Goal: Task Accomplishment & Management: Manage account settings

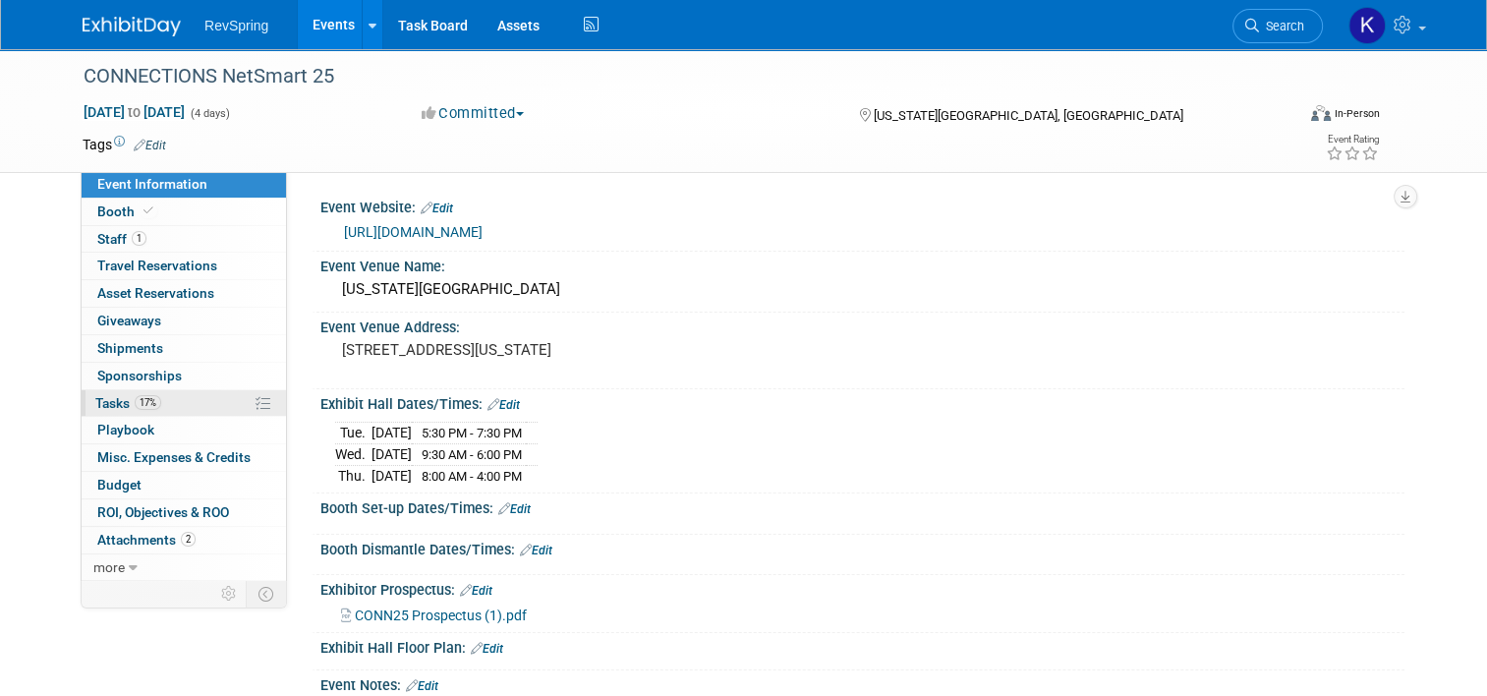
click at [152, 409] on link "17% Tasks 17%" at bounding box center [184, 403] width 204 height 27
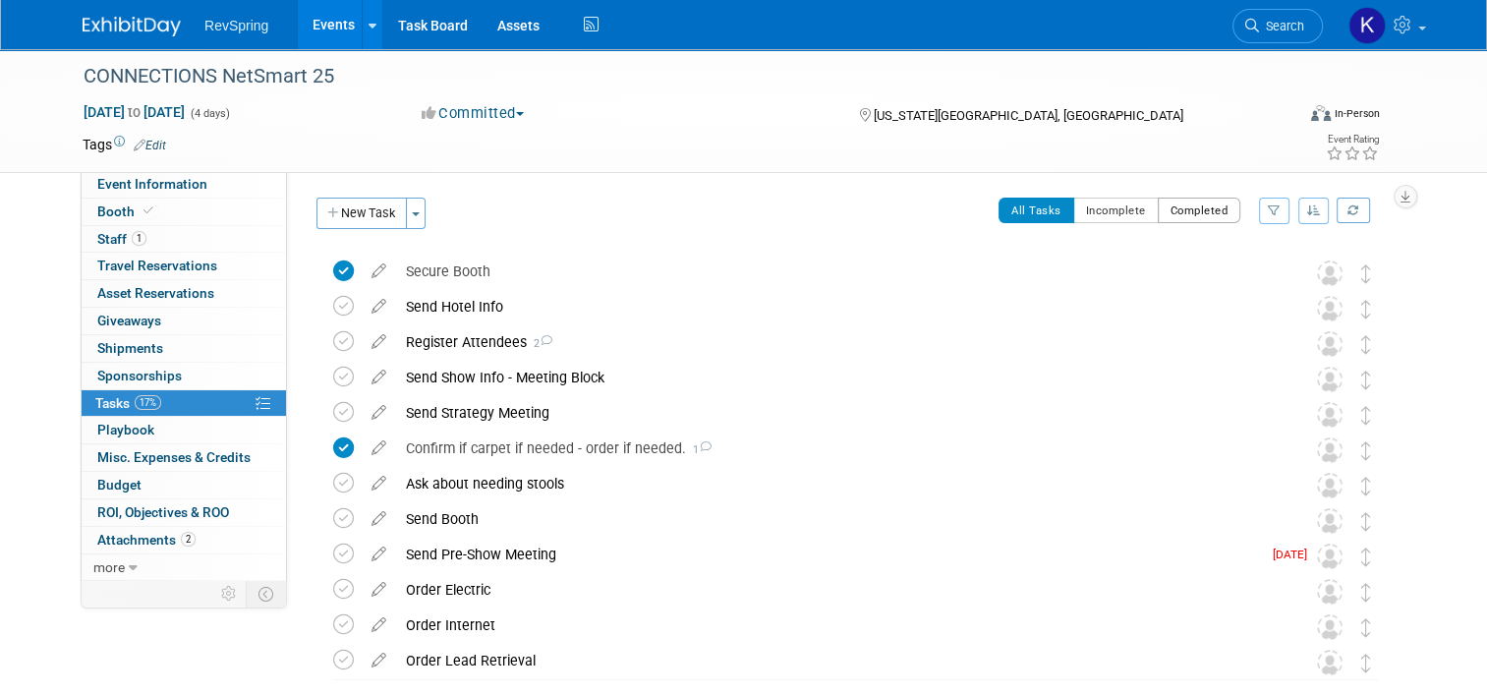
click at [1207, 216] on button "Completed" at bounding box center [1200, 211] width 84 height 26
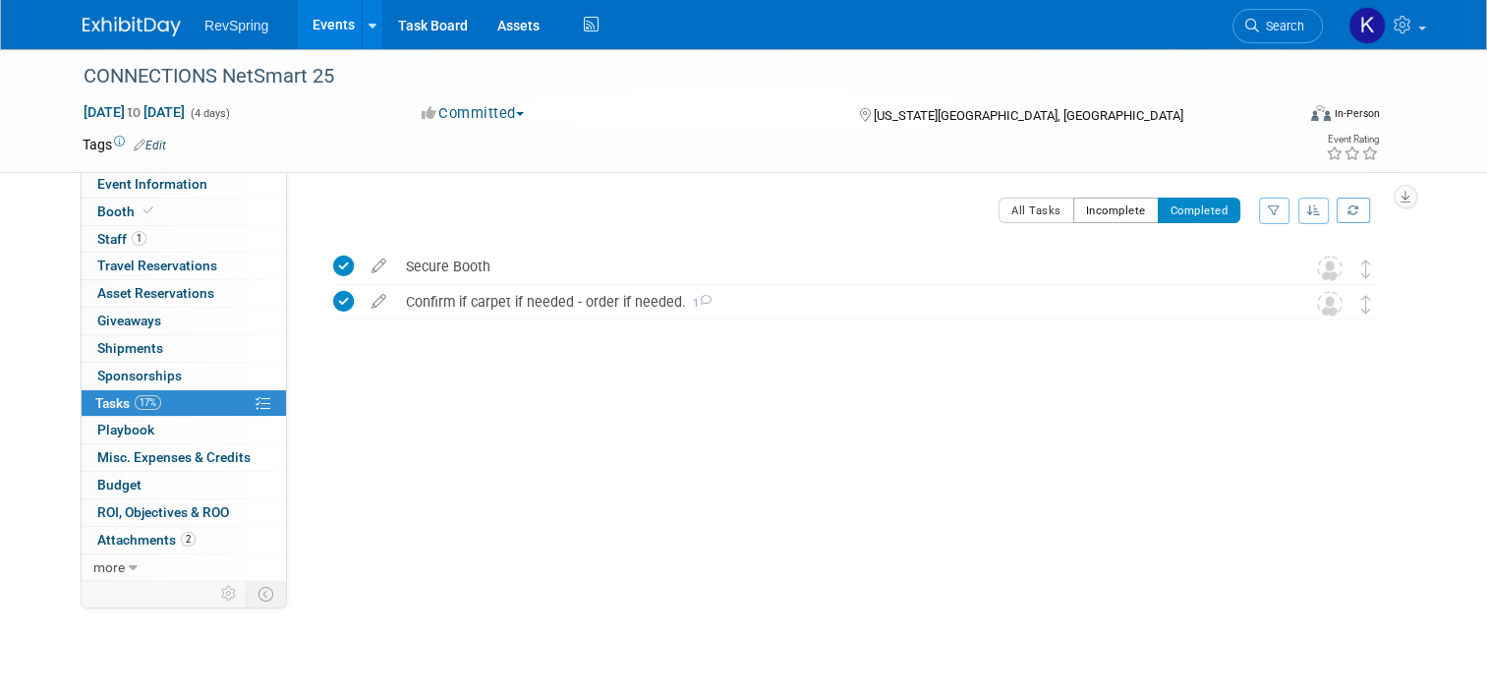
click at [1114, 213] on button "Incomplete" at bounding box center [1116, 211] width 86 height 26
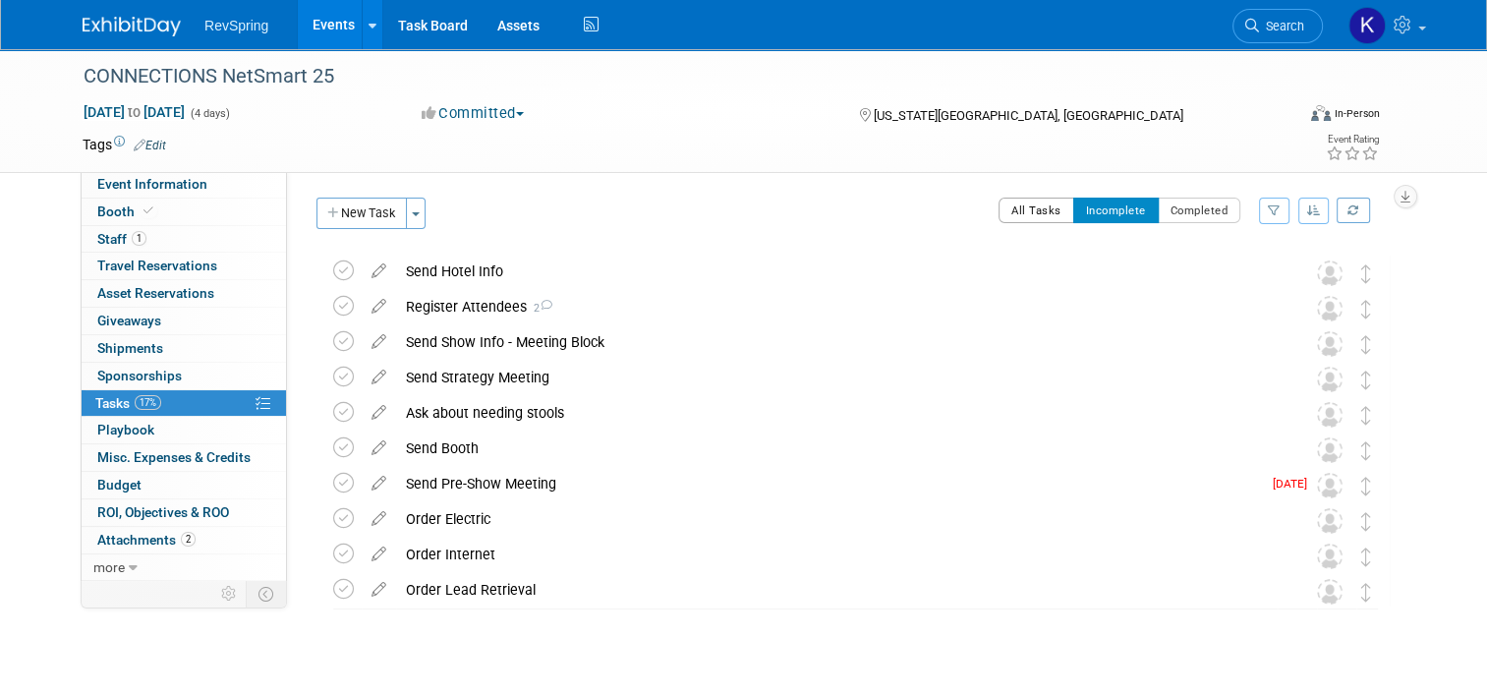
click at [1047, 212] on button "All Tasks" at bounding box center [1037, 211] width 76 height 26
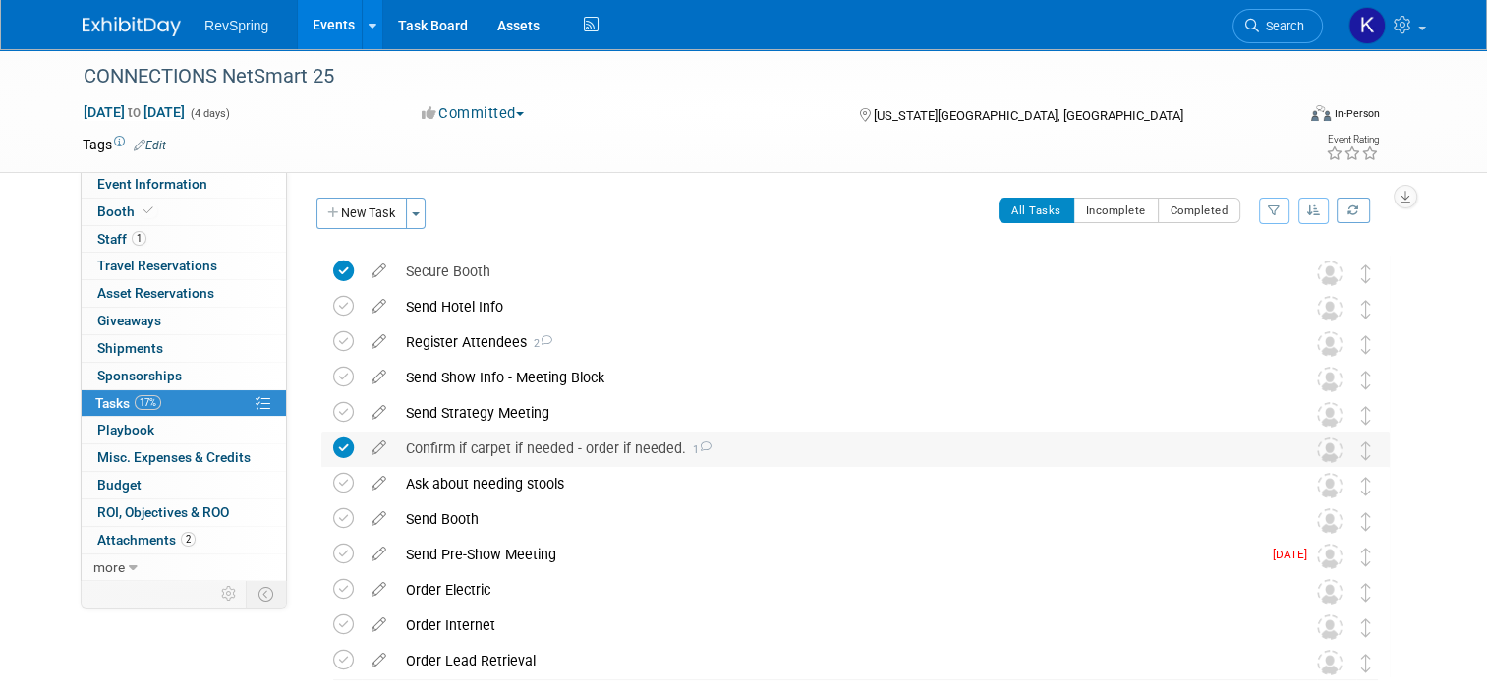
click at [699, 446] on icon at bounding box center [705, 446] width 13 height 11
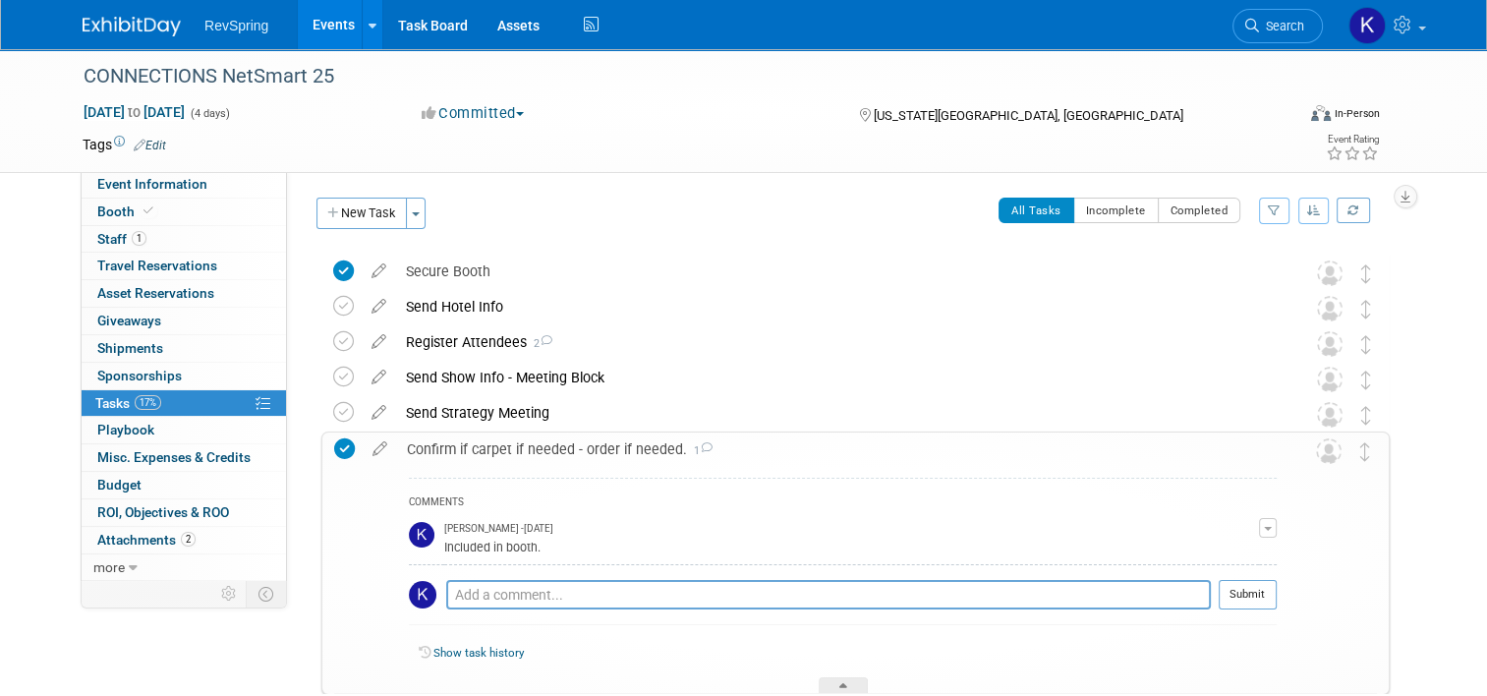
click at [700, 446] on icon at bounding box center [706, 447] width 13 height 11
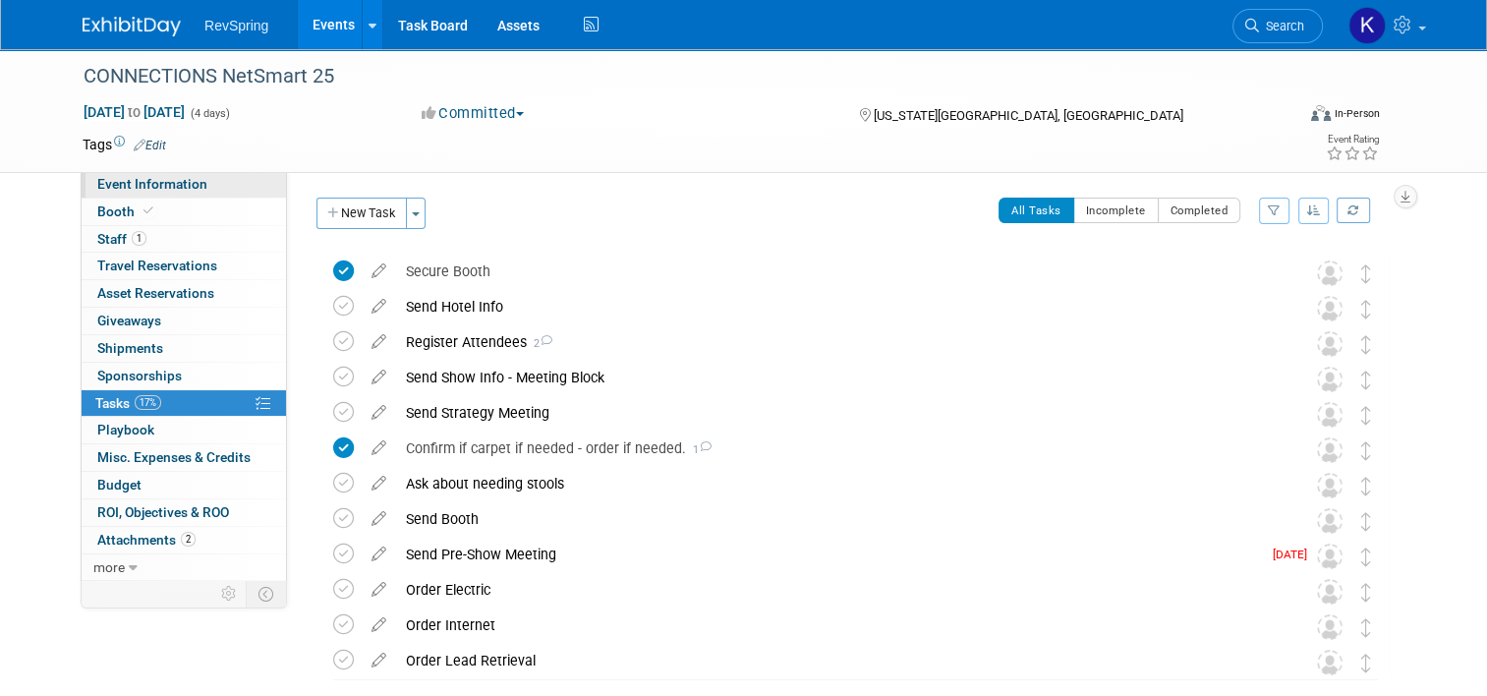
click at [150, 187] on span "Event Information" at bounding box center [152, 184] width 110 height 16
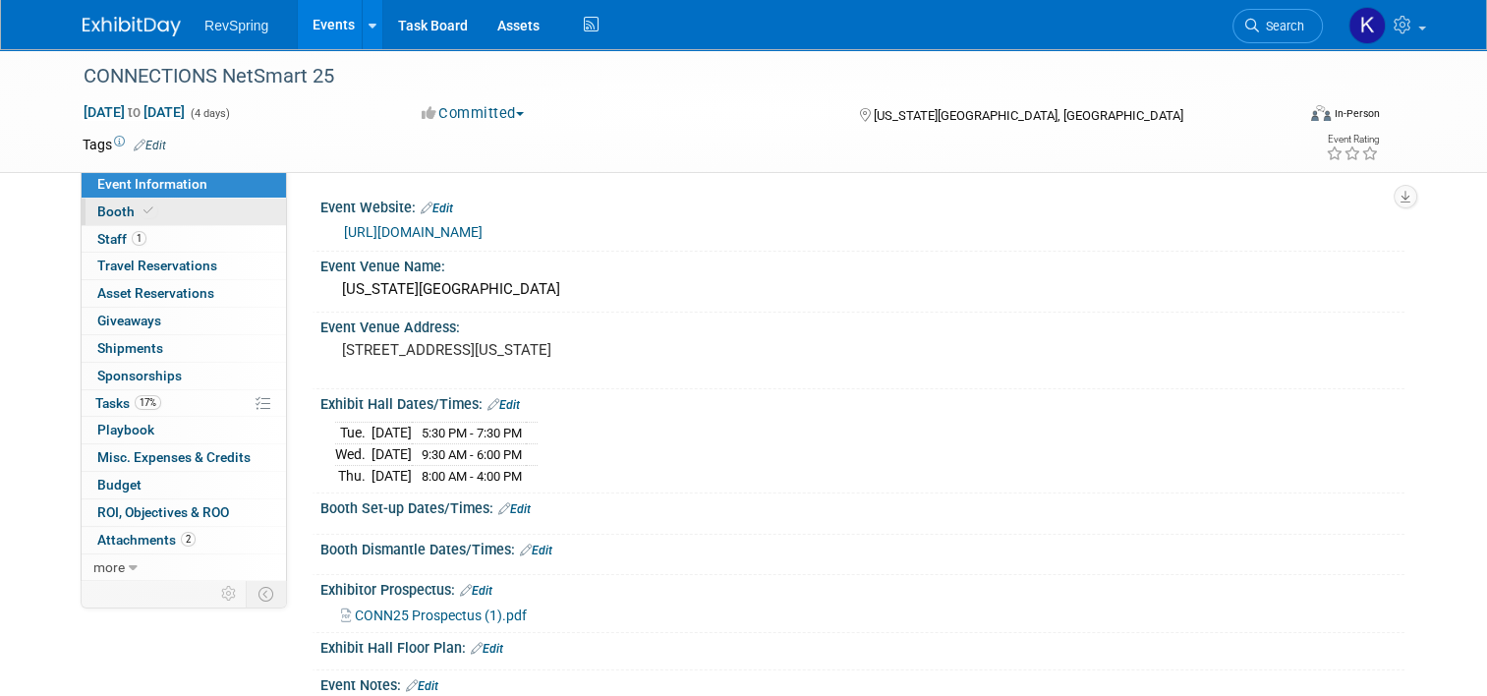
click at [150, 208] on link "Booth" at bounding box center [184, 212] width 204 height 27
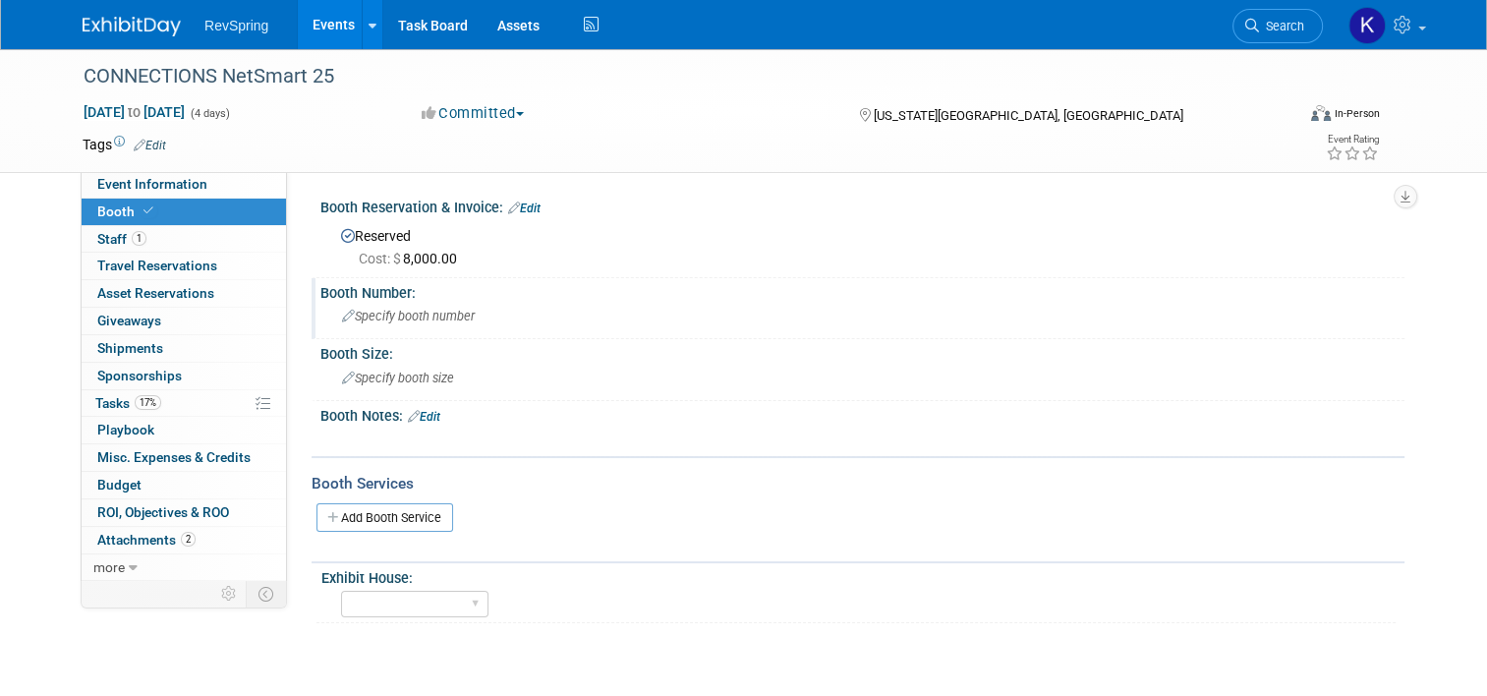
click at [360, 311] on span "Specify booth number" at bounding box center [408, 316] width 133 height 15
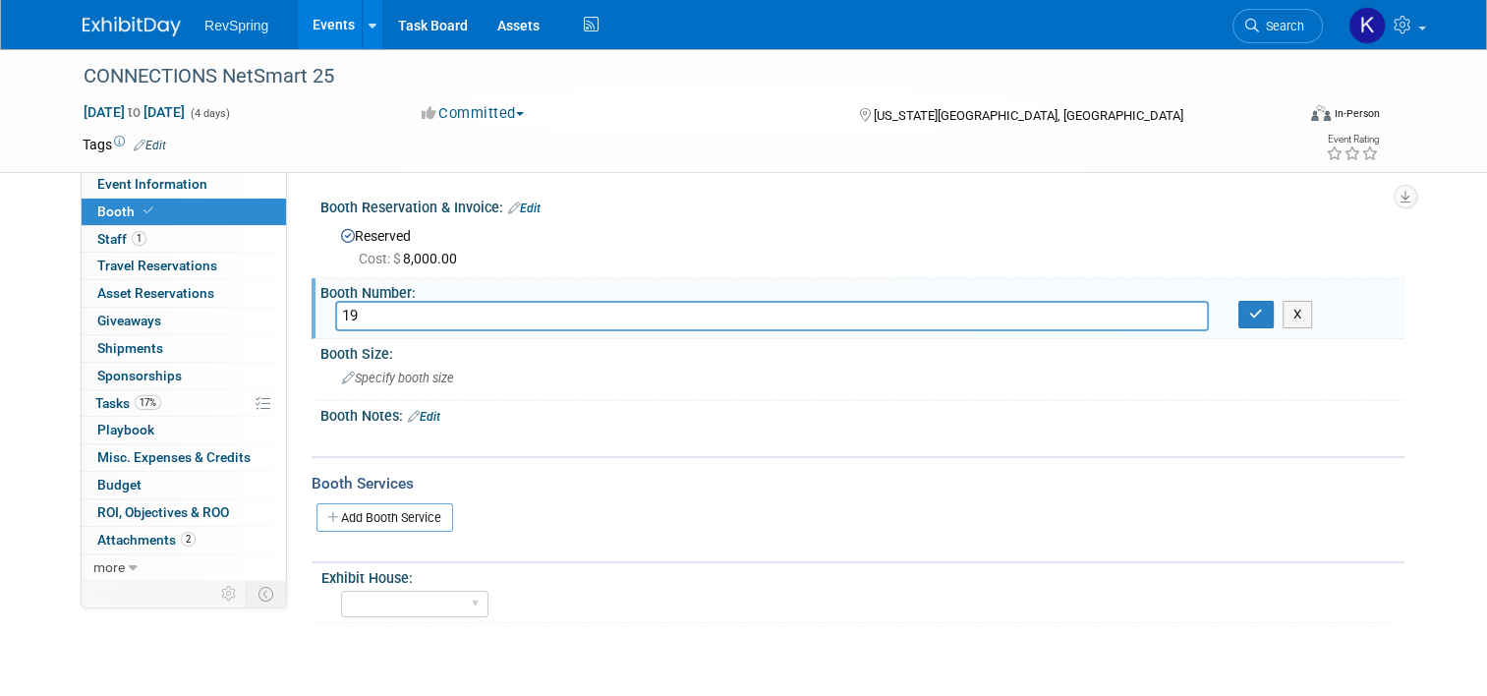
click at [1022, 319] on input "19" at bounding box center [772, 316] width 874 height 30
type input "1"
click at [1282, 32] on span "Search" at bounding box center [1281, 26] width 45 height 15
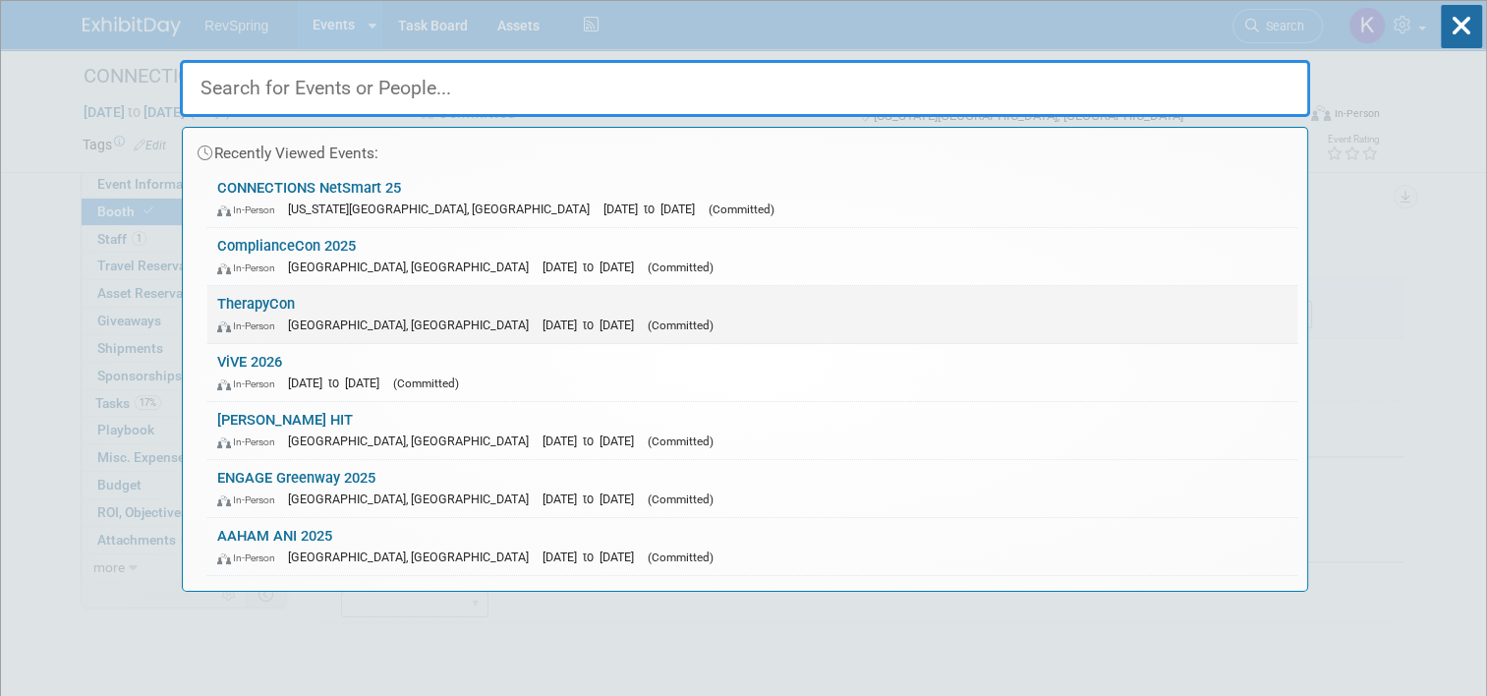
click at [1002, 287] on link "TherapyCon In-Person Phoenix, AZ Sep 24, 2025 to Sep 26, 2025 (Committed)" at bounding box center [752, 314] width 1090 height 57
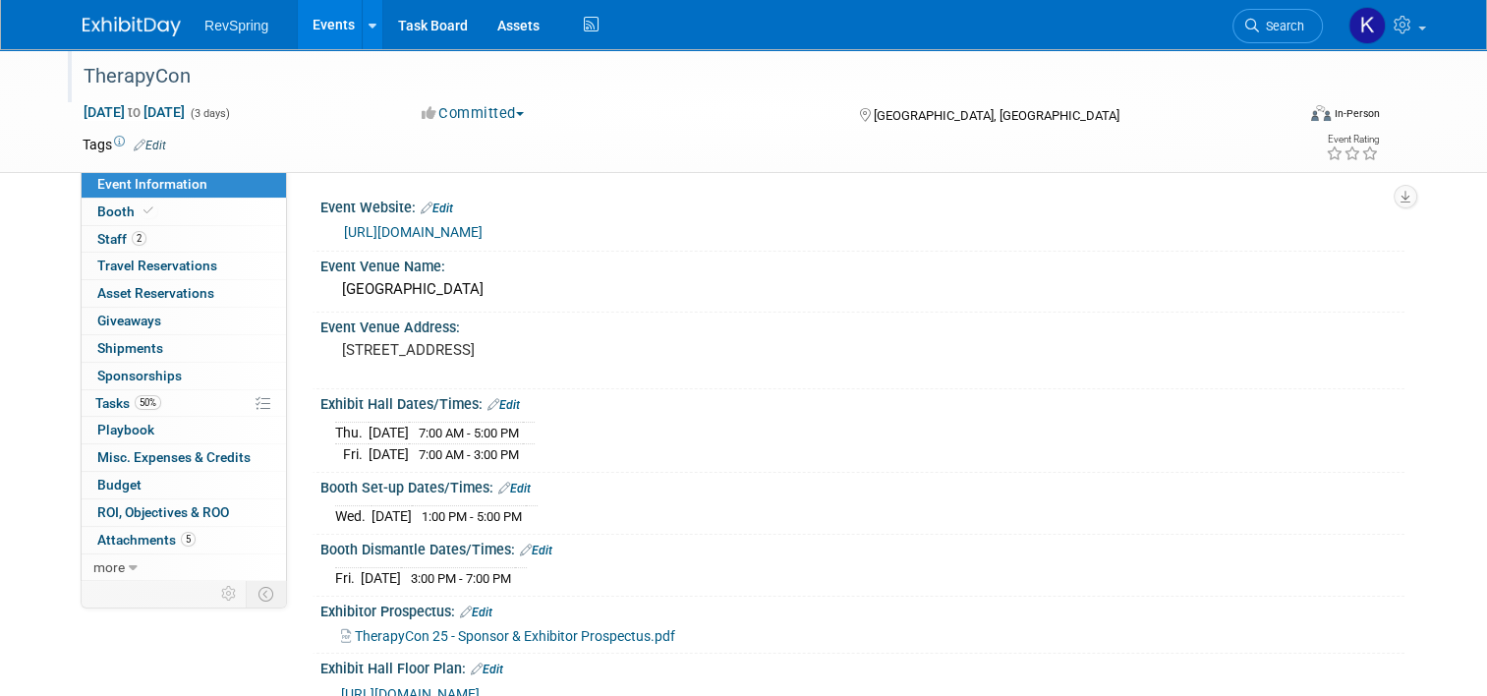
click at [203, 71] on div "TherapyCon" at bounding box center [673, 76] width 1193 height 35
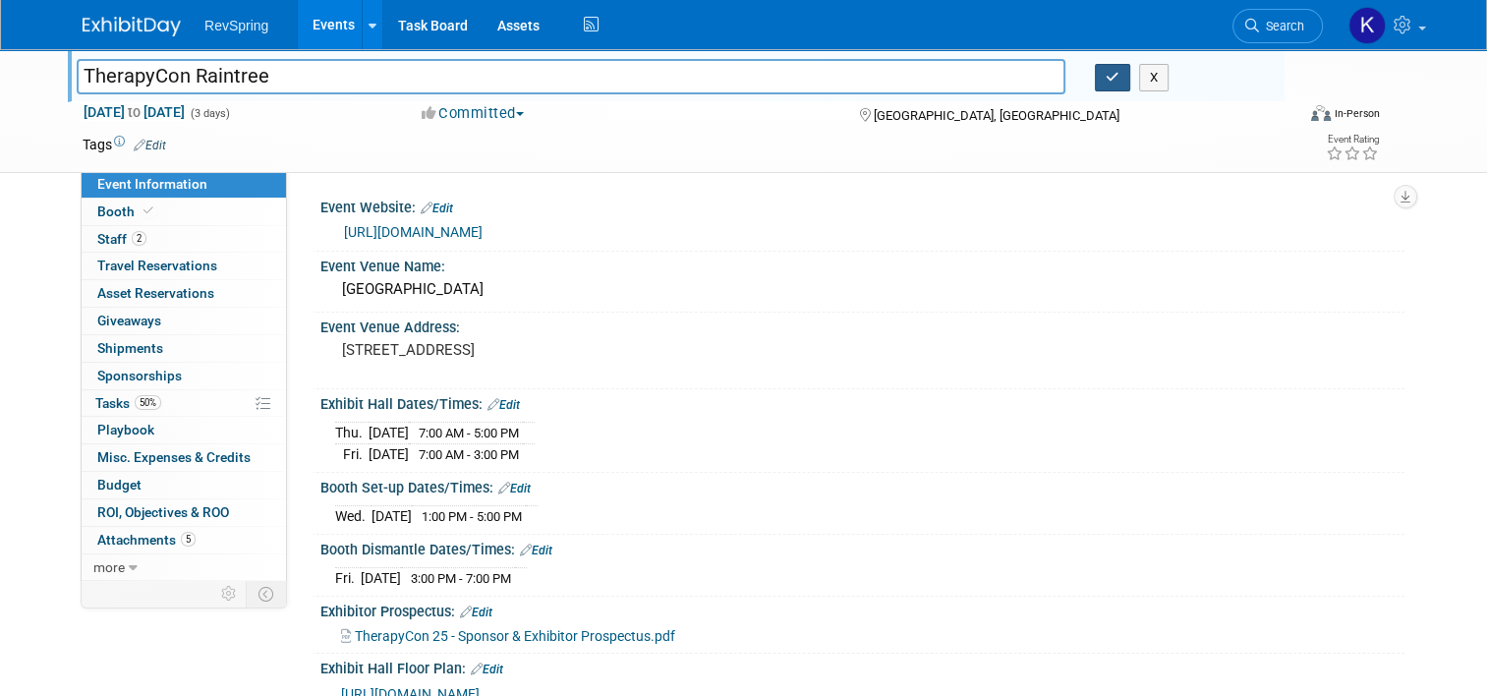
type input "TherapyCon Raintree"
click at [1106, 75] on button "button" at bounding box center [1112, 78] width 35 height 28
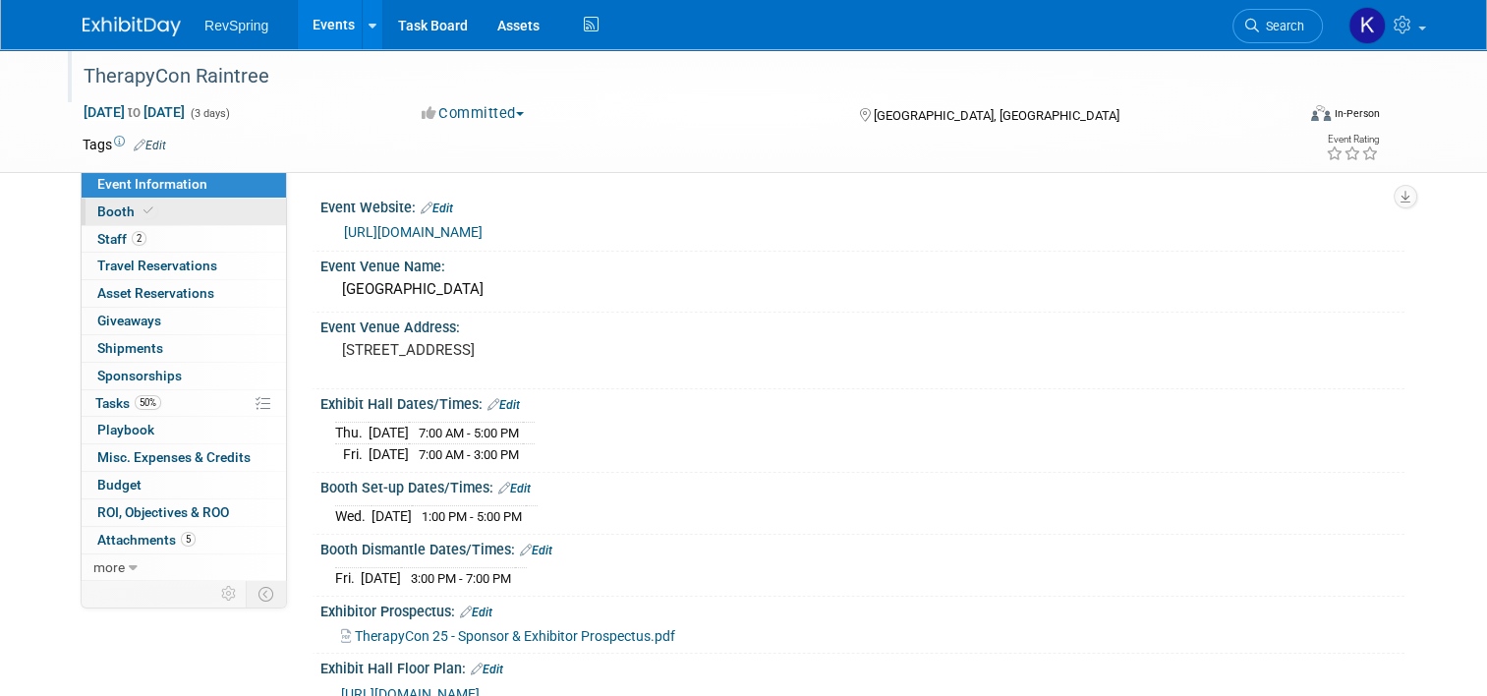
click at [187, 207] on link "Booth" at bounding box center [184, 212] width 204 height 27
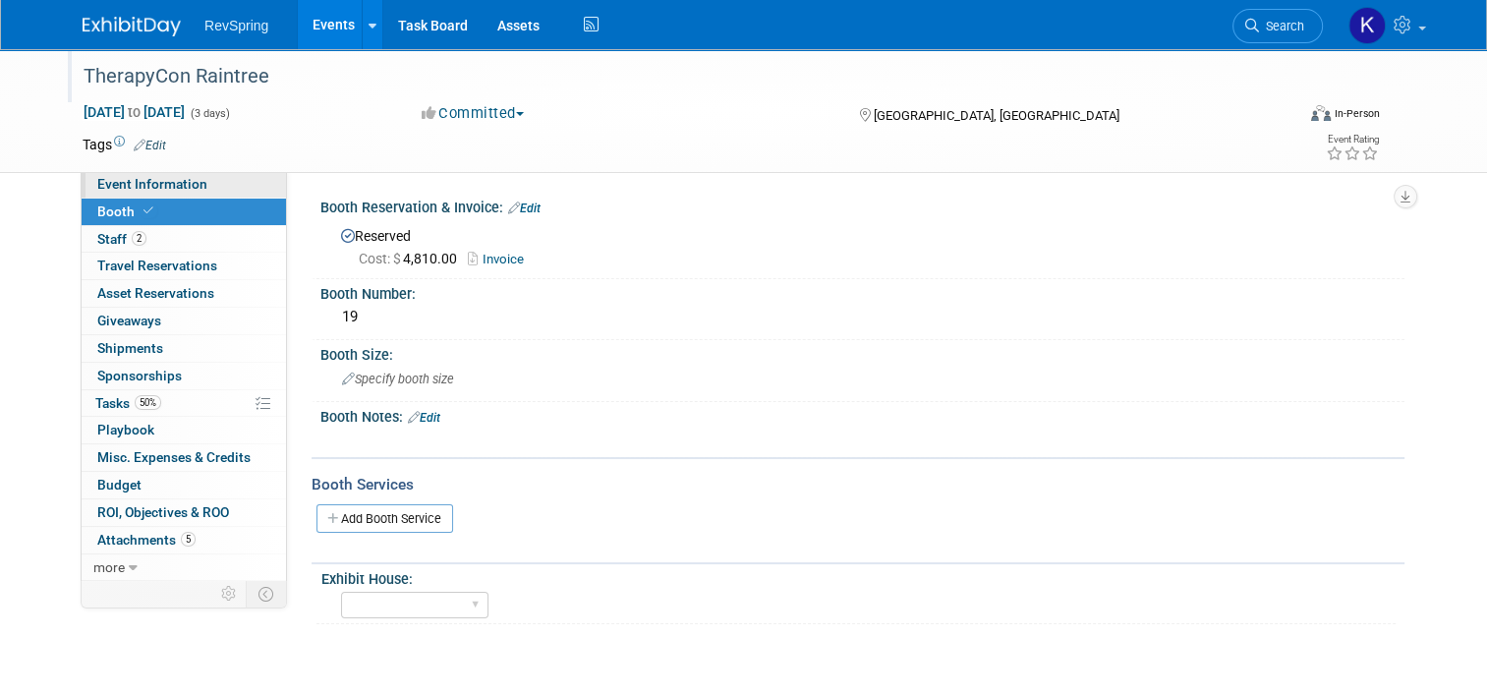
click at [192, 177] on span "Event Information" at bounding box center [152, 184] width 110 height 16
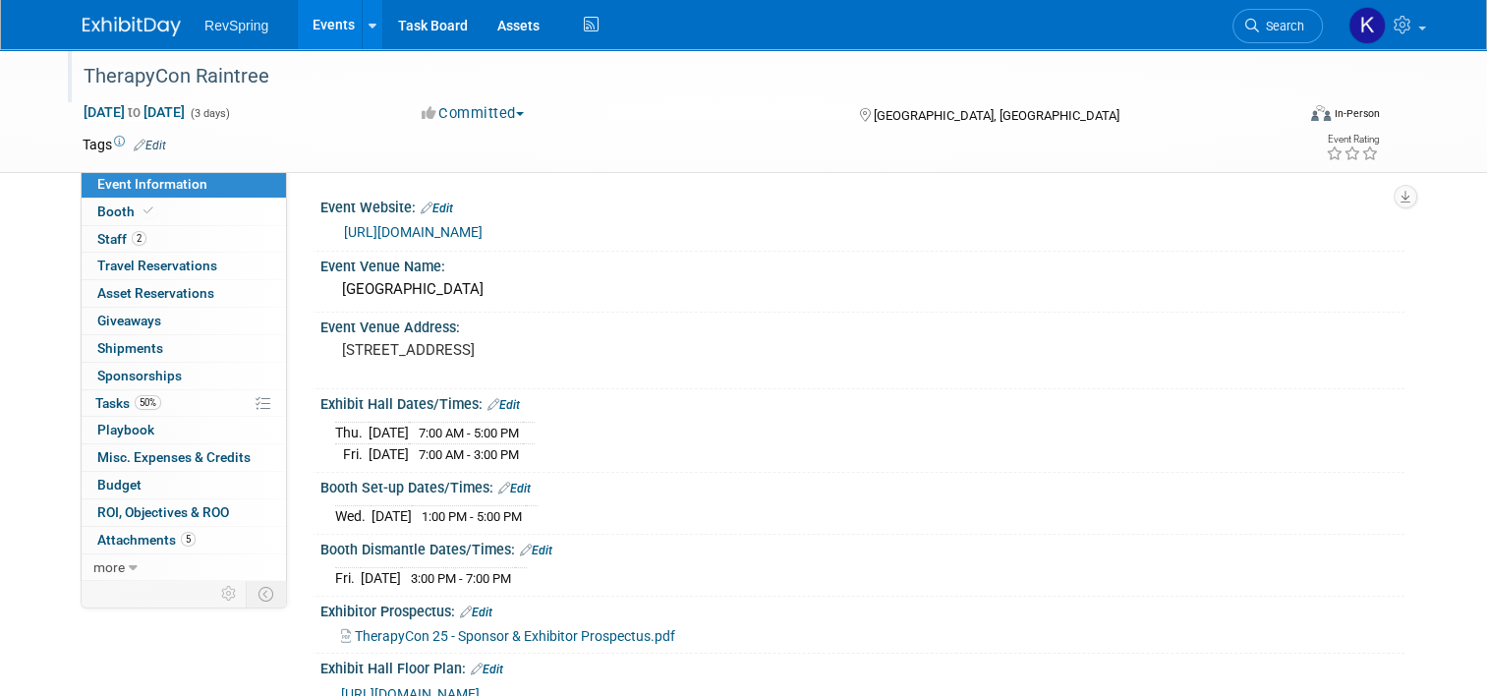
scroll to position [334, 0]
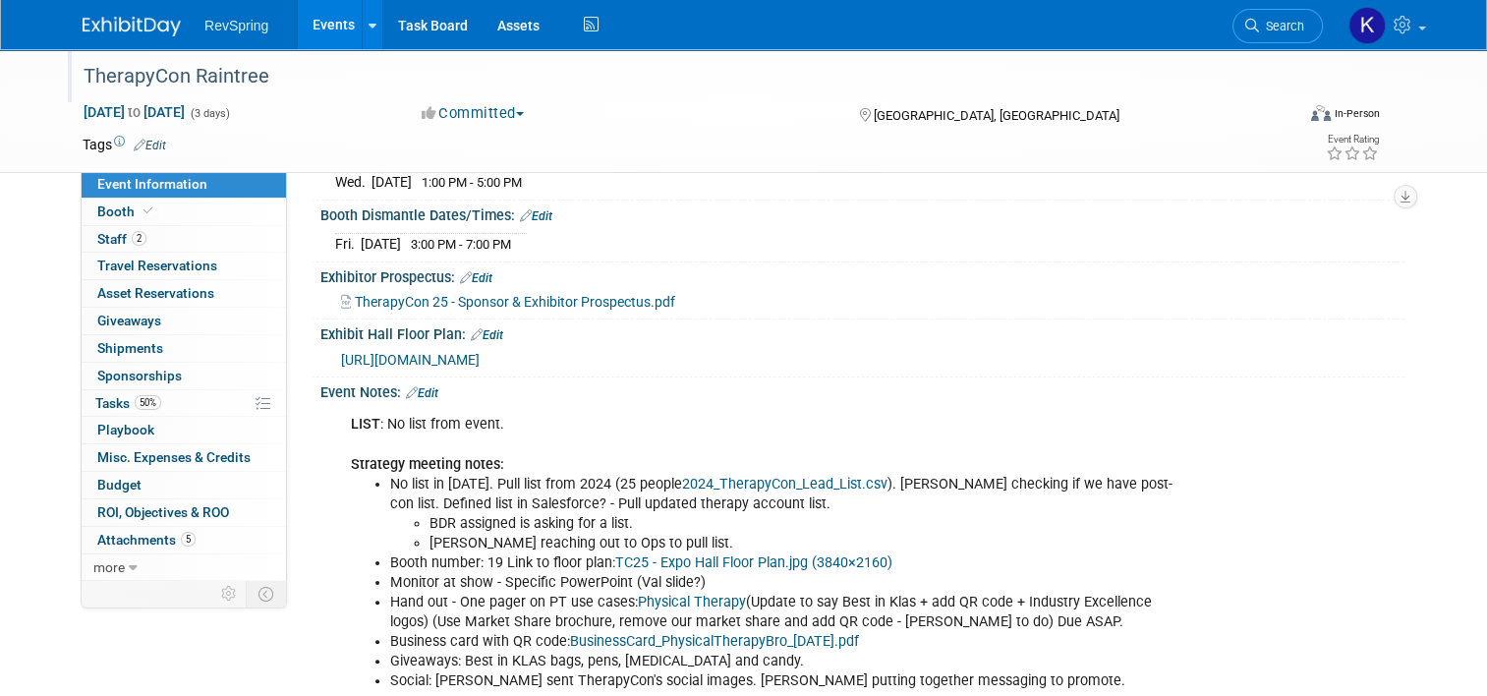
click at [416, 392] on link "Edit" at bounding box center [422, 393] width 32 height 14
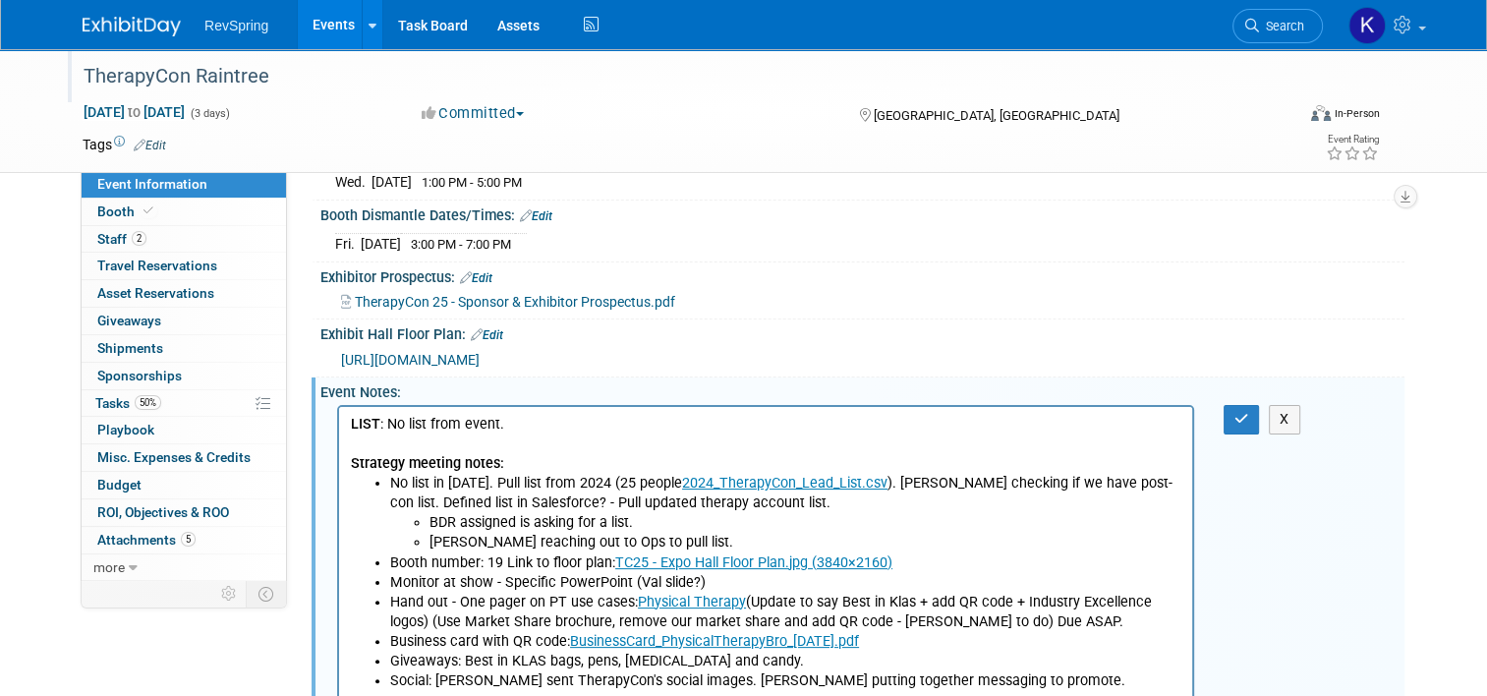
scroll to position [0, 0]
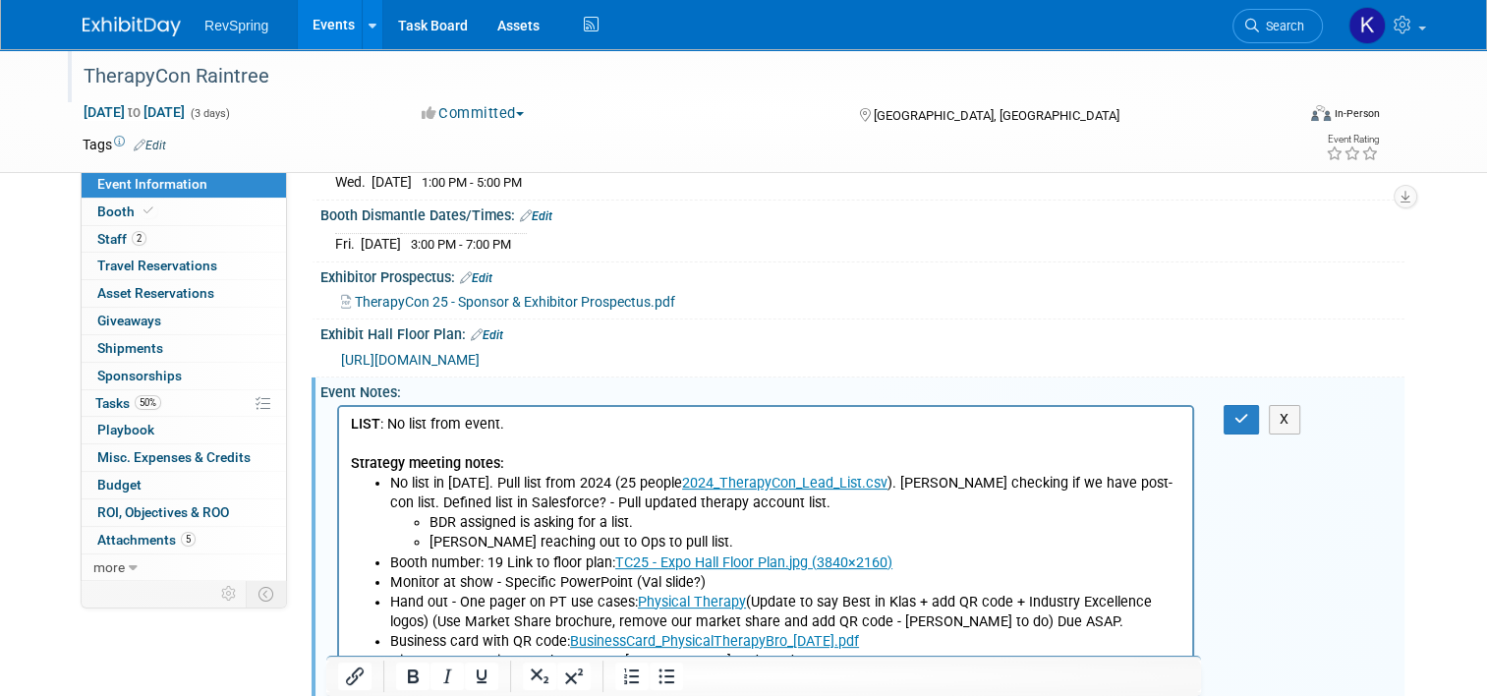
click at [551, 423] on p "LIST : No list from event. Strategy meeting notes:" at bounding box center [766, 444] width 830 height 59
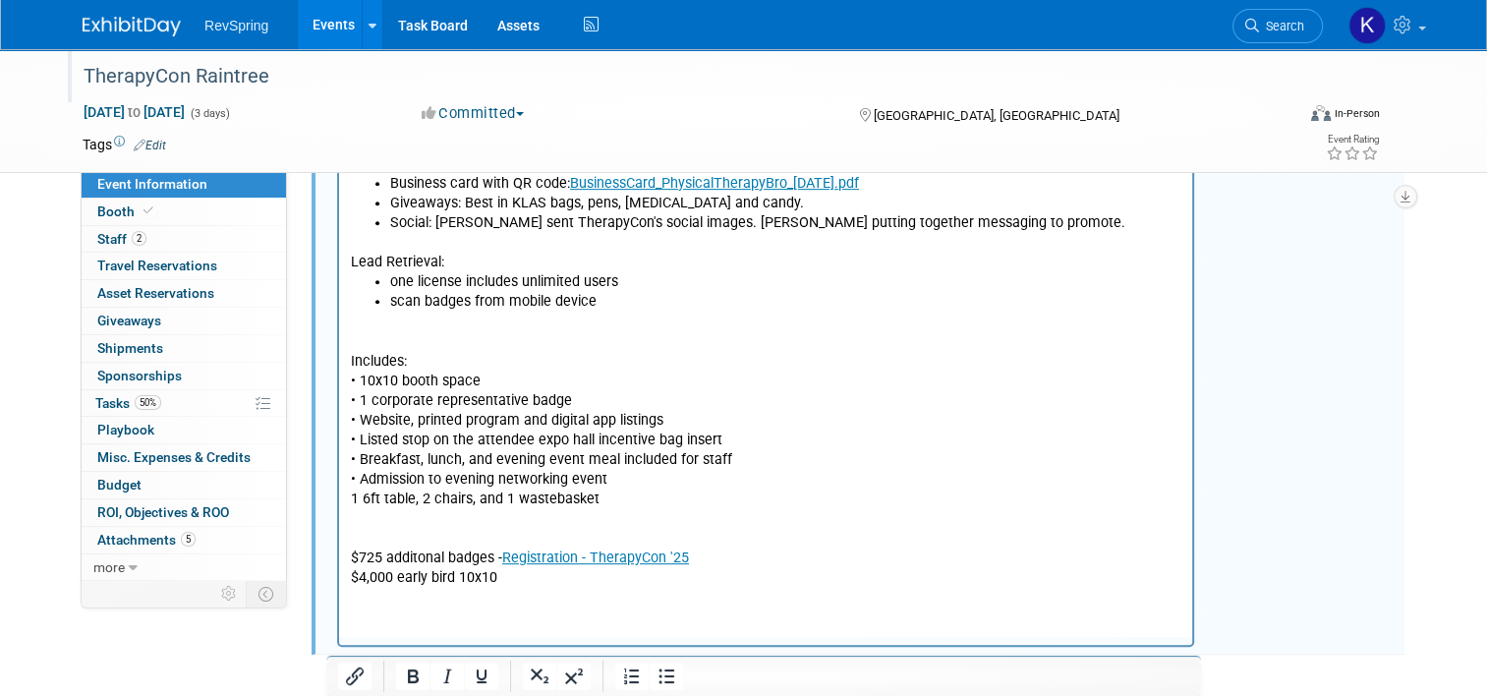
scroll to position [806, 0]
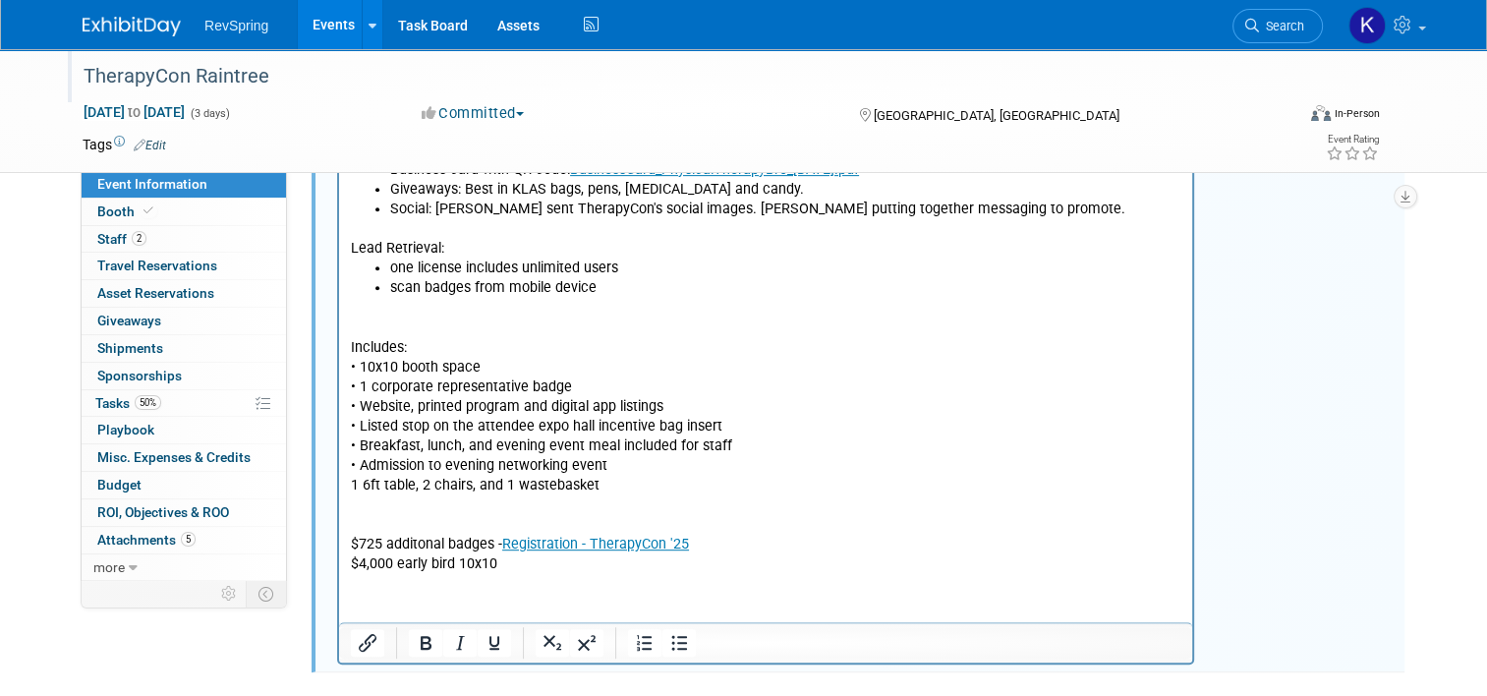
click at [460, 323] on p "Includes: • 10x10 booth space • 1 corporate representative badge • Website, pri…" at bounding box center [766, 437] width 830 height 276
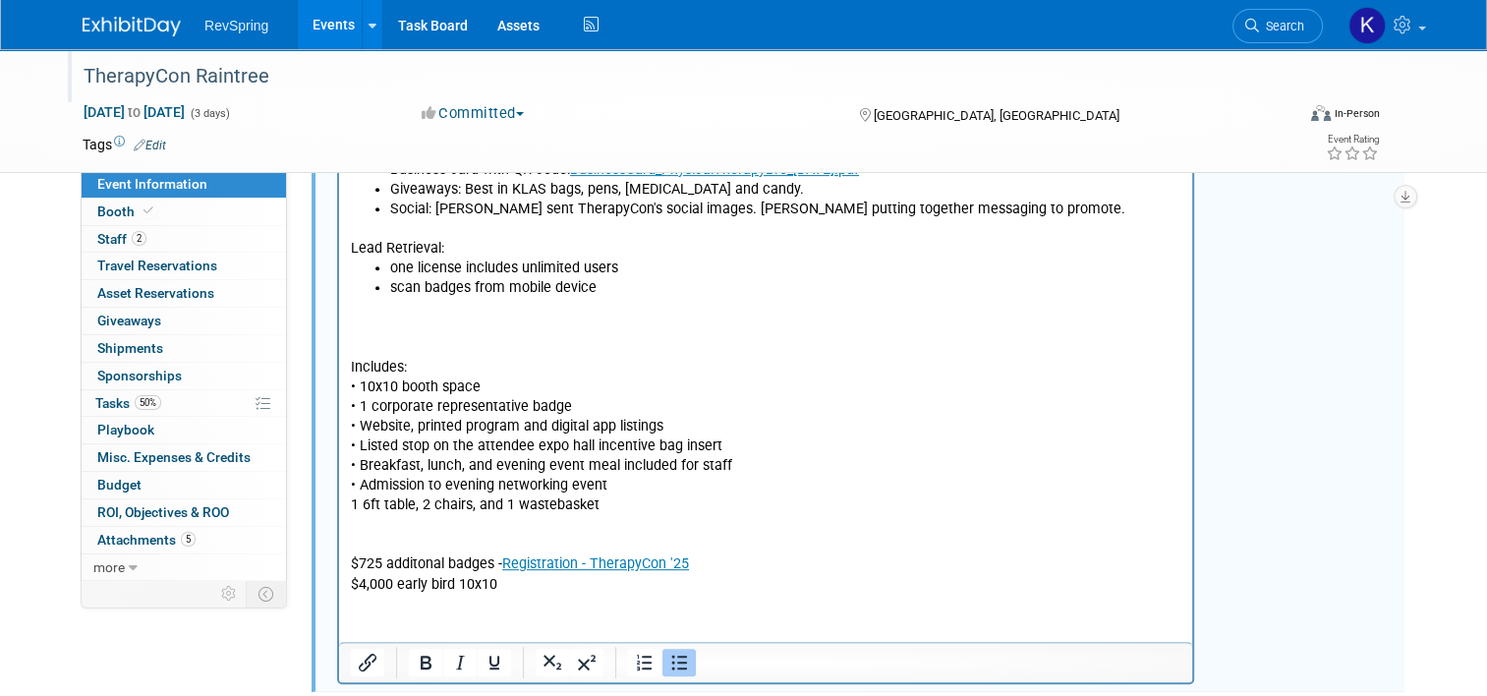
click at [412, 328] on p "Includes: • 10x10 booth space • 1 corporate representative badge • Website, pri…" at bounding box center [766, 456] width 830 height 276
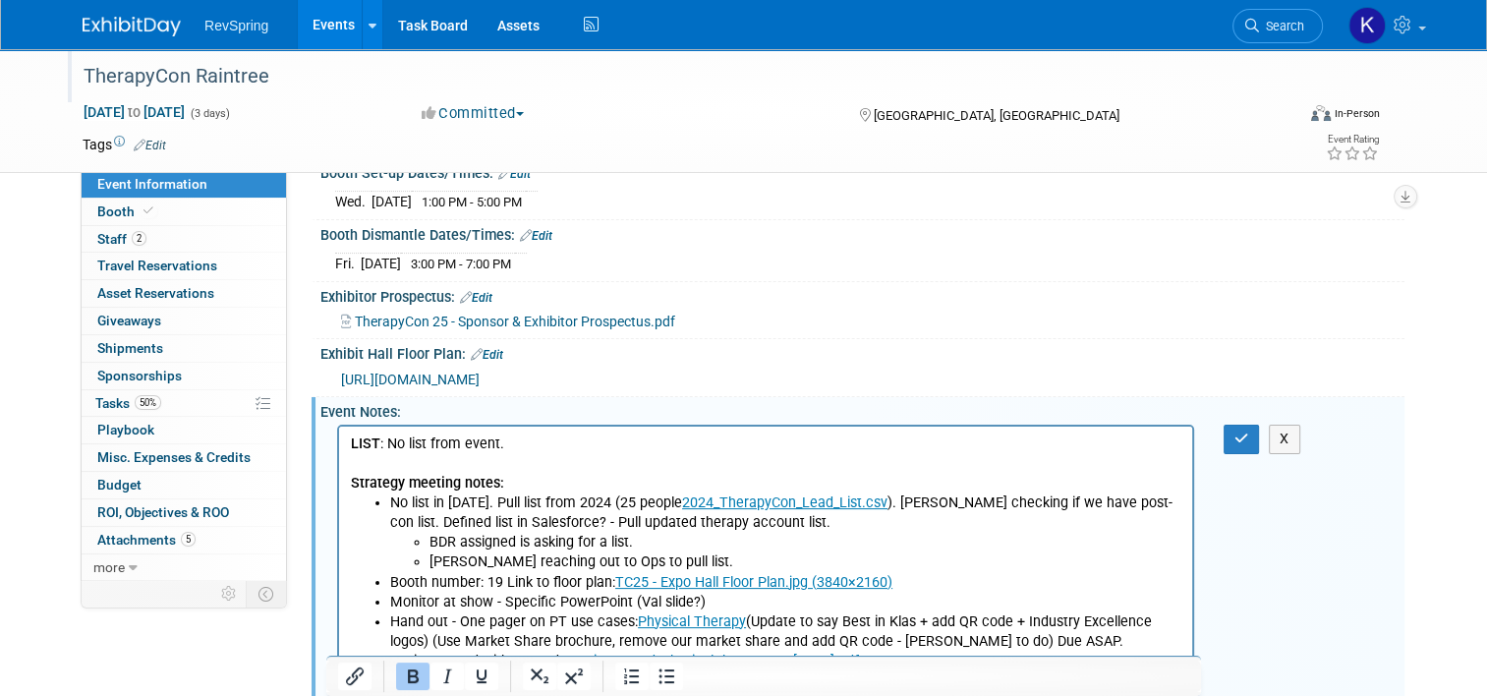
scroll to position [314, 0]
click at [1240, 428] on button "button" at bounding box center [1242, 440] width 36 height 29
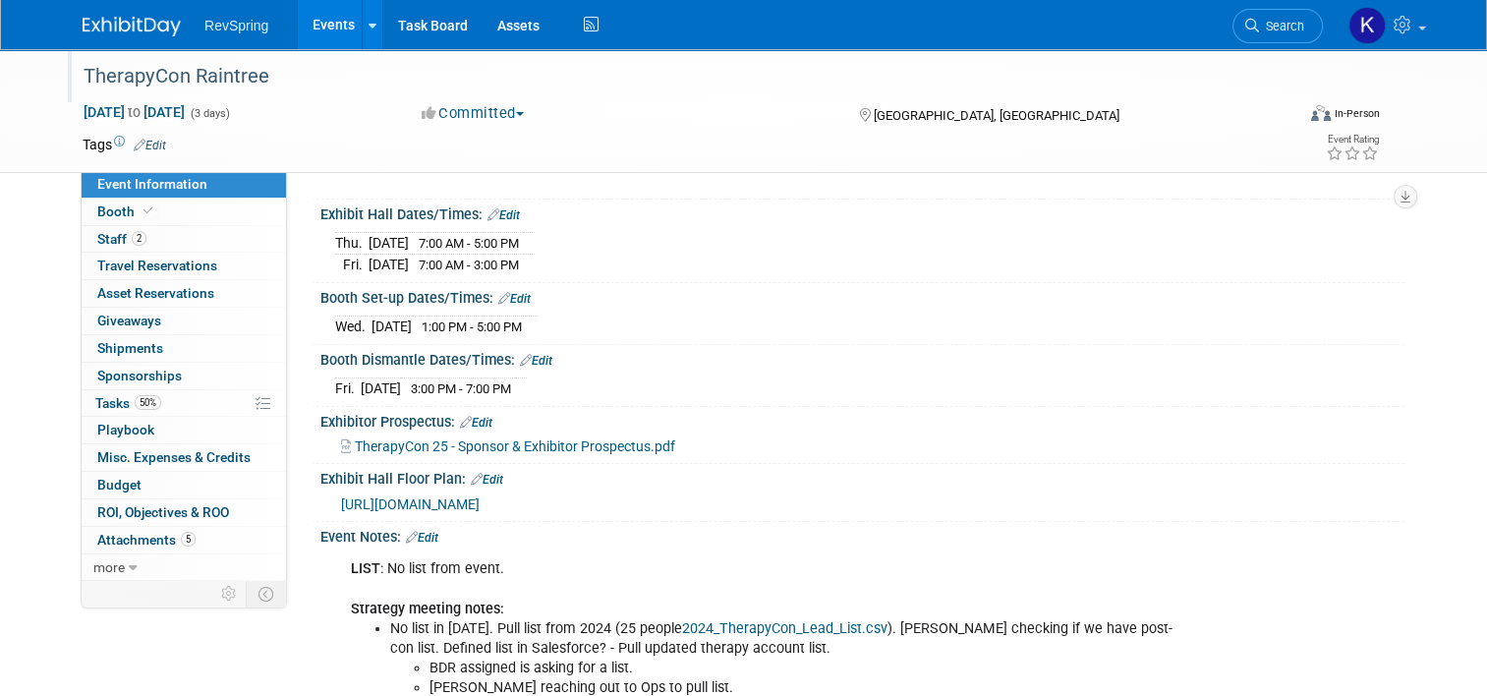
scroll to position [0, 0]
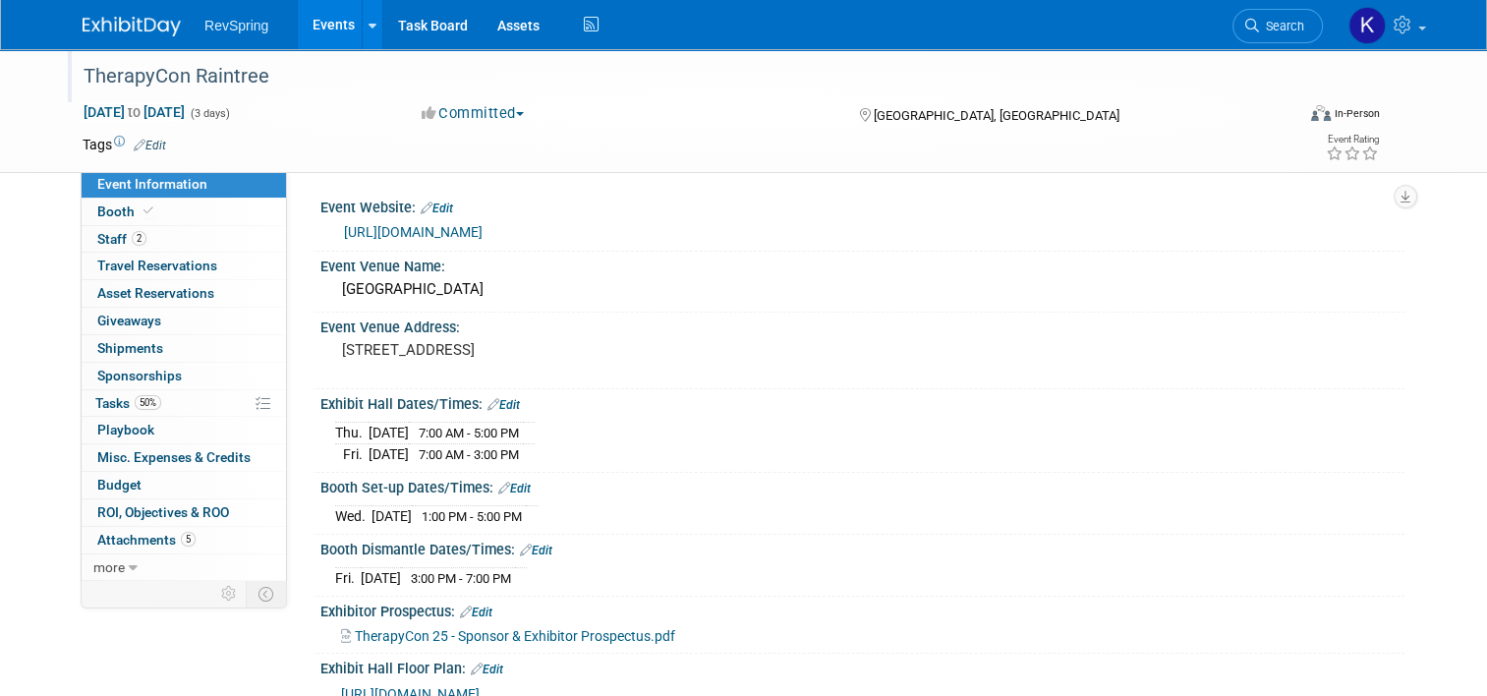
click at [435, 228] on link "[URL][DOMAIN_NAME]" at bounding box center [413, 232] width 139 height 16
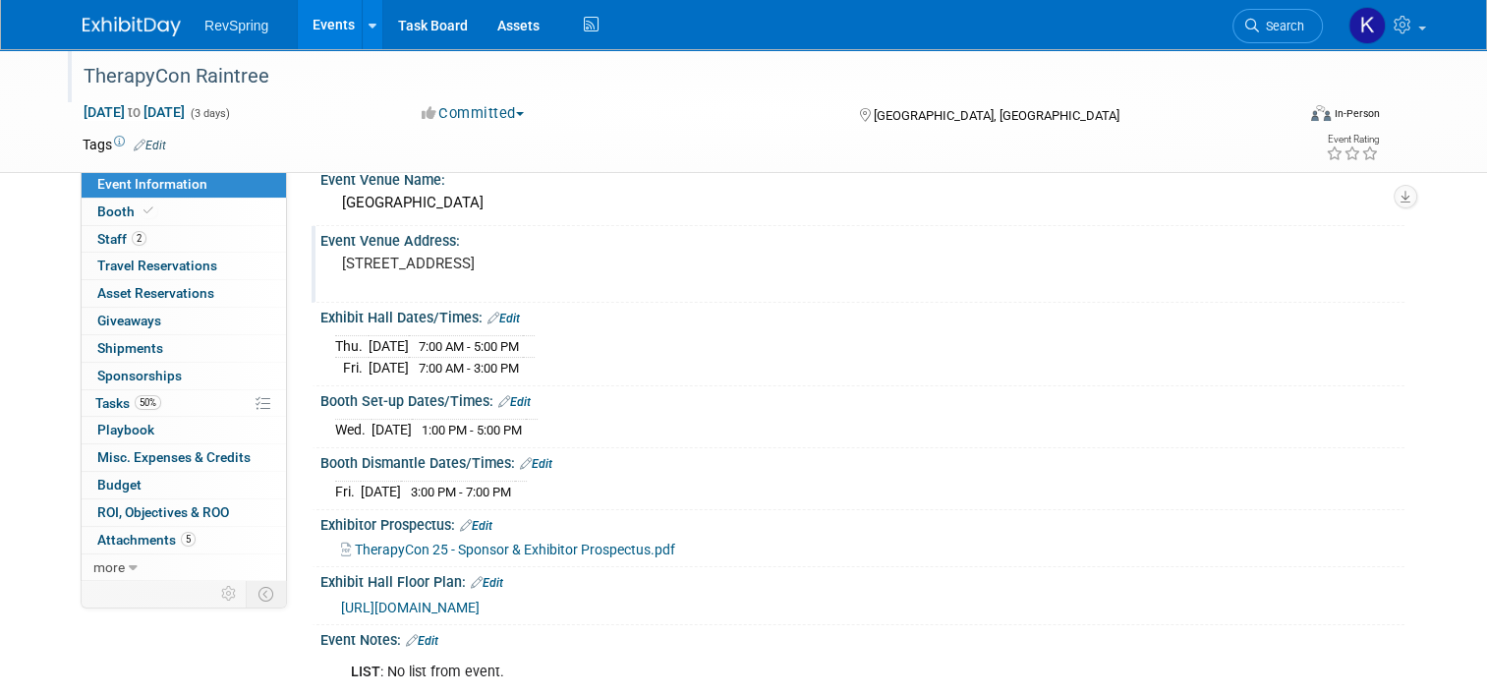
scroll to position [88, 0]
click at [164, 392] on link "50% Tasks 50%" at bounding box center [184, 403] width 204 height 27
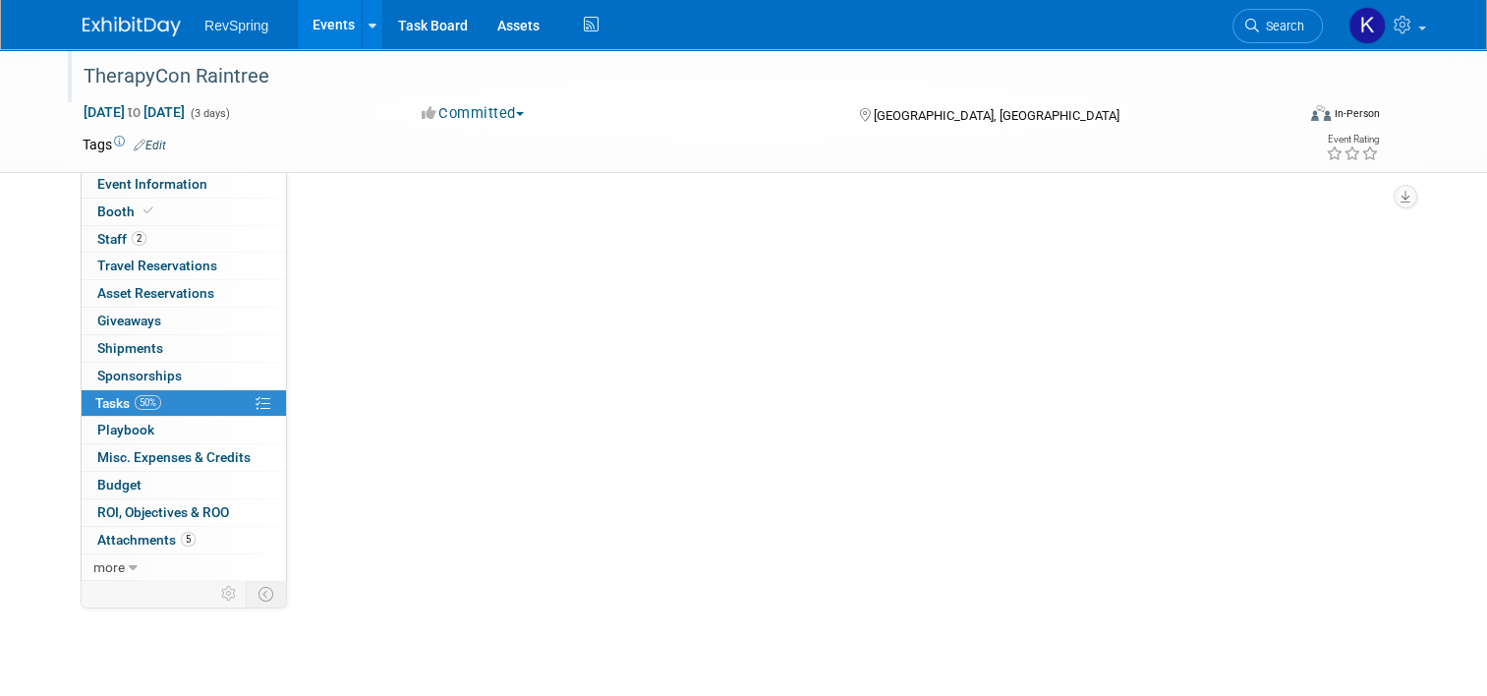
scroll to position [0, 0]
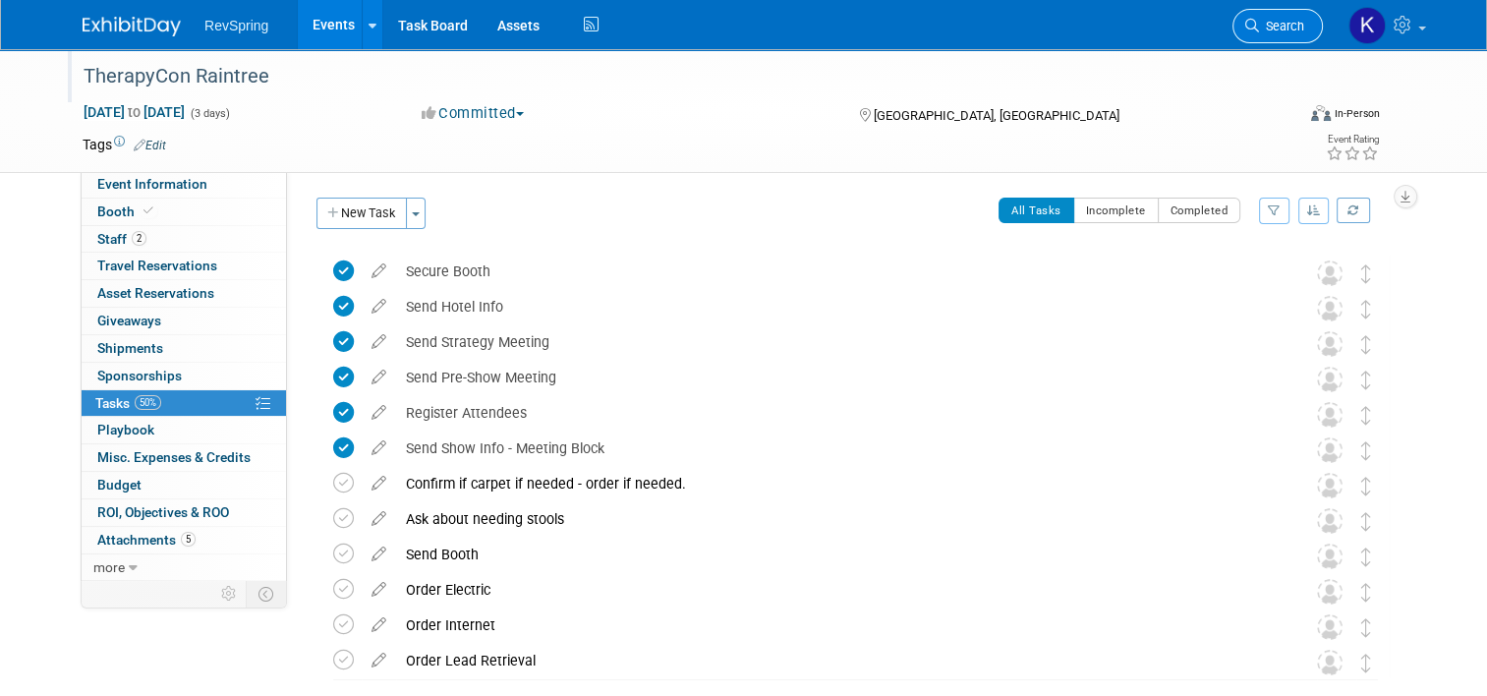
click at [1289, 29] on span "Search" at bounding box center [1281, 26] width 45 height 15
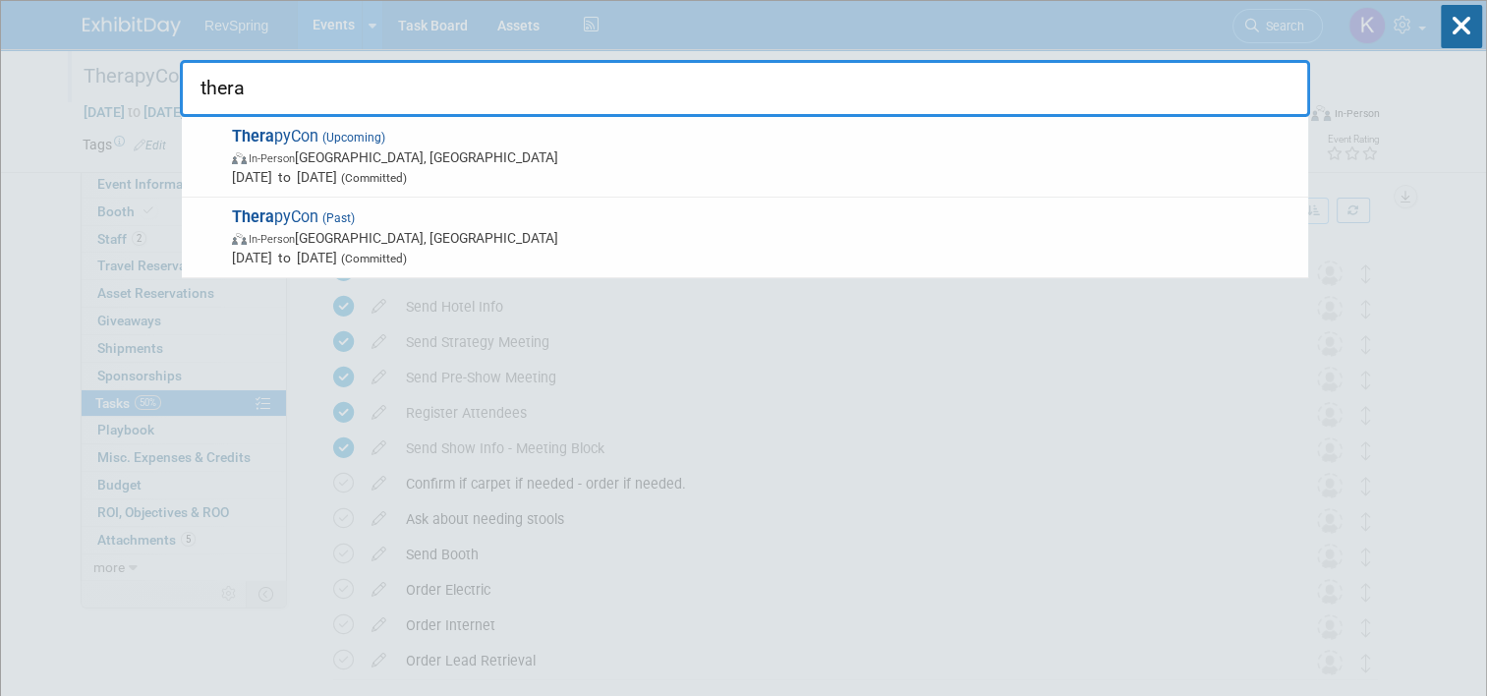
type input "thera"
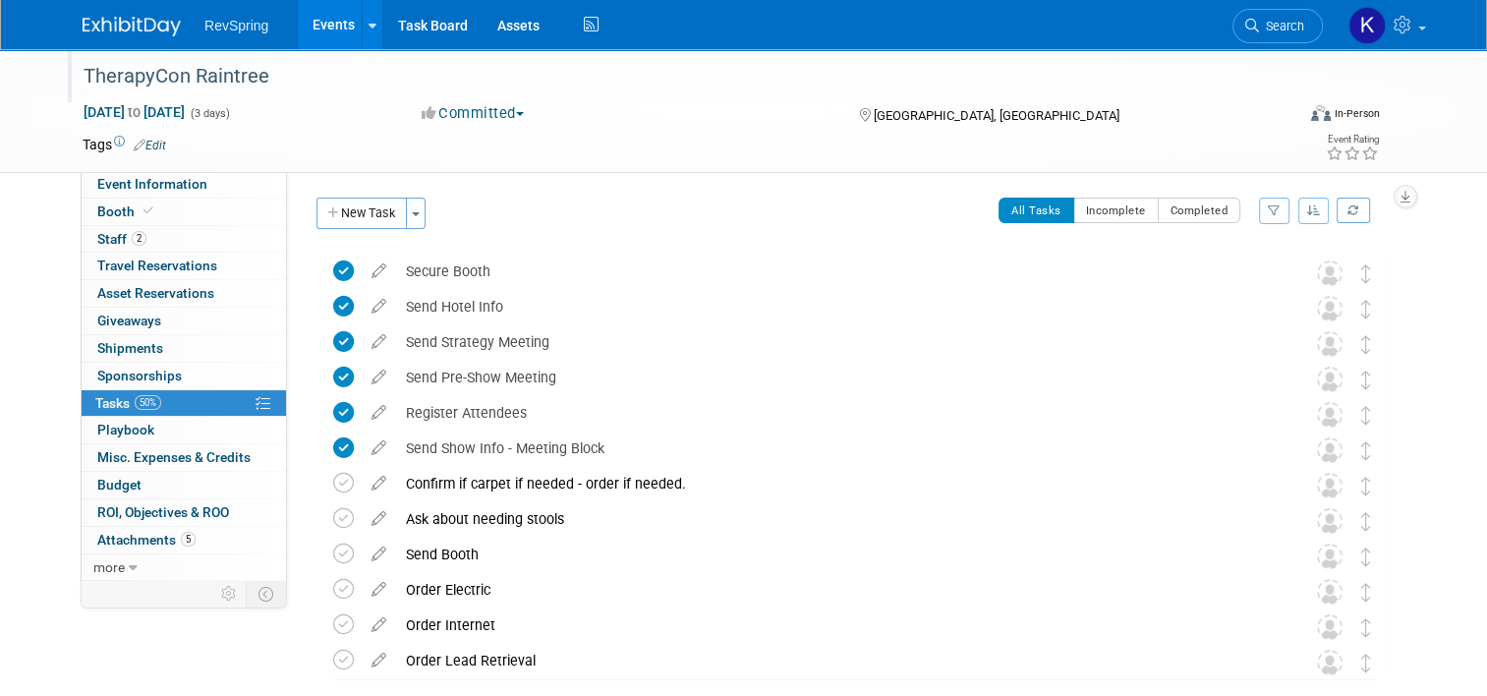
click at [216, 165] on div "TherapyCon Raintree [DATE] to [DATE] (3 days) [DATE] to [DATE] Committed Commit…" at bounding box center [743, 110] width 1351 height 123
click at [220, 189] on link "Event Information" at bounding box center [184, 184] width 204 height 27
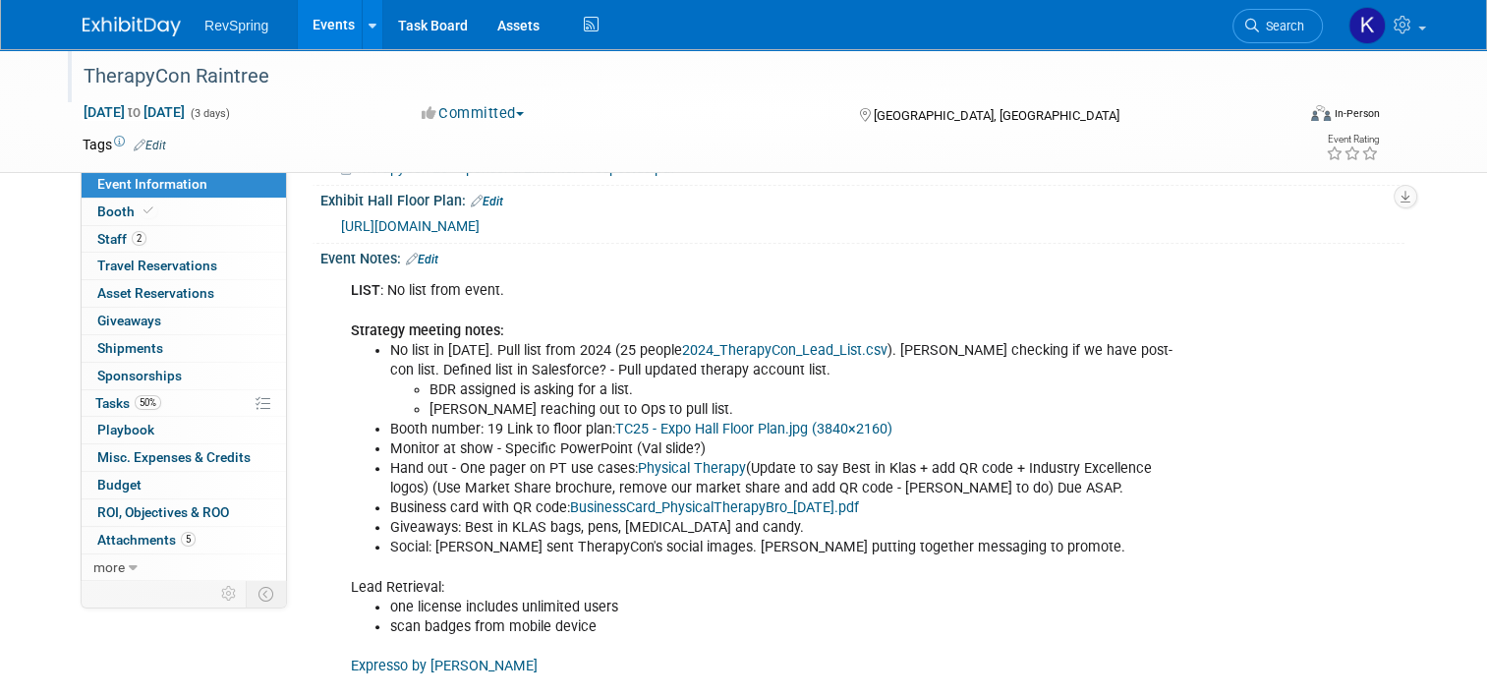
scroll to position [472, 0]
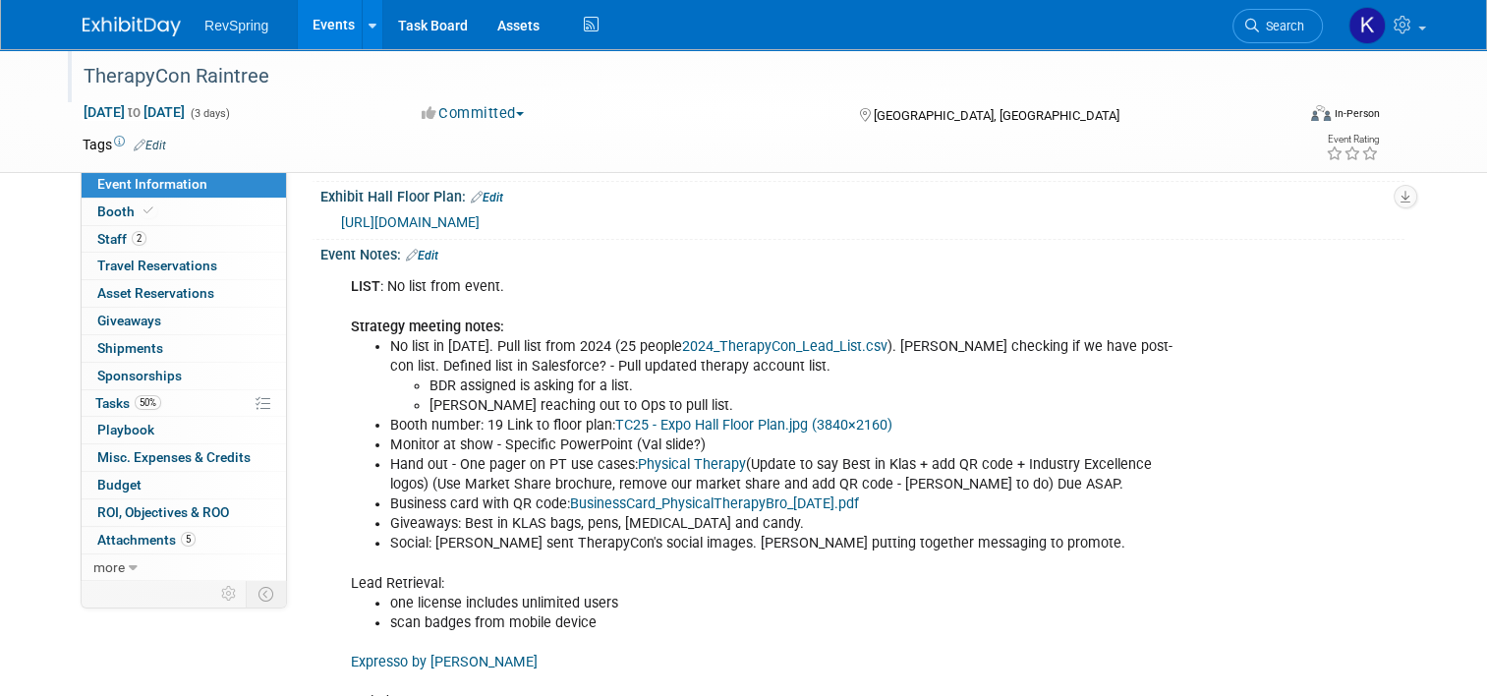
click at [425, 436] on li "Monitor at show - Specific PowerPoint (Val slide?)" at bounding box center [786, 445] width 792 height 20
